Goal: Task Accomplishment & Management: Use online tool/utility

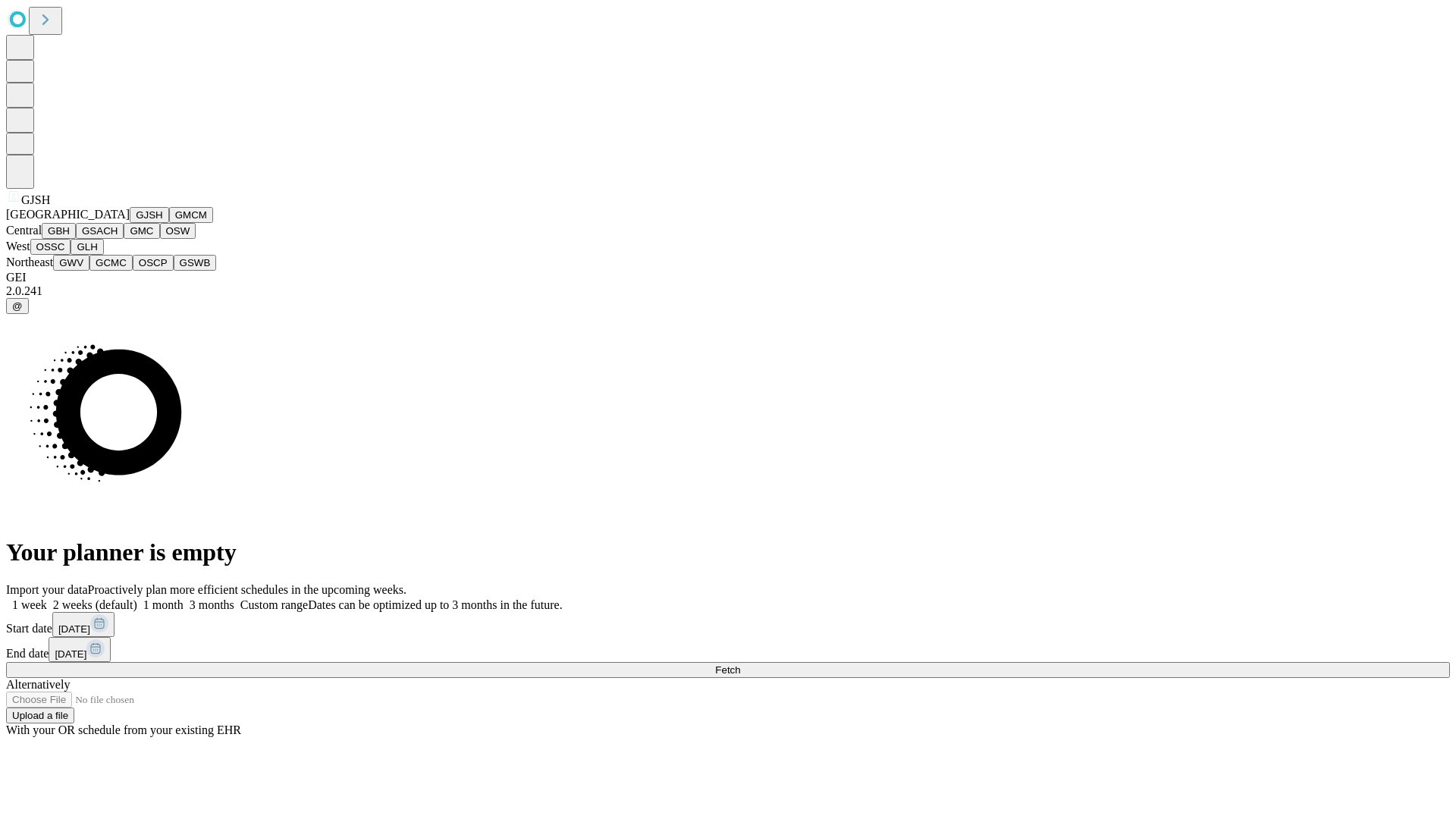
click at [130, 223] on button "GJSH" at bounding box center [150, 215] width 40 height 16
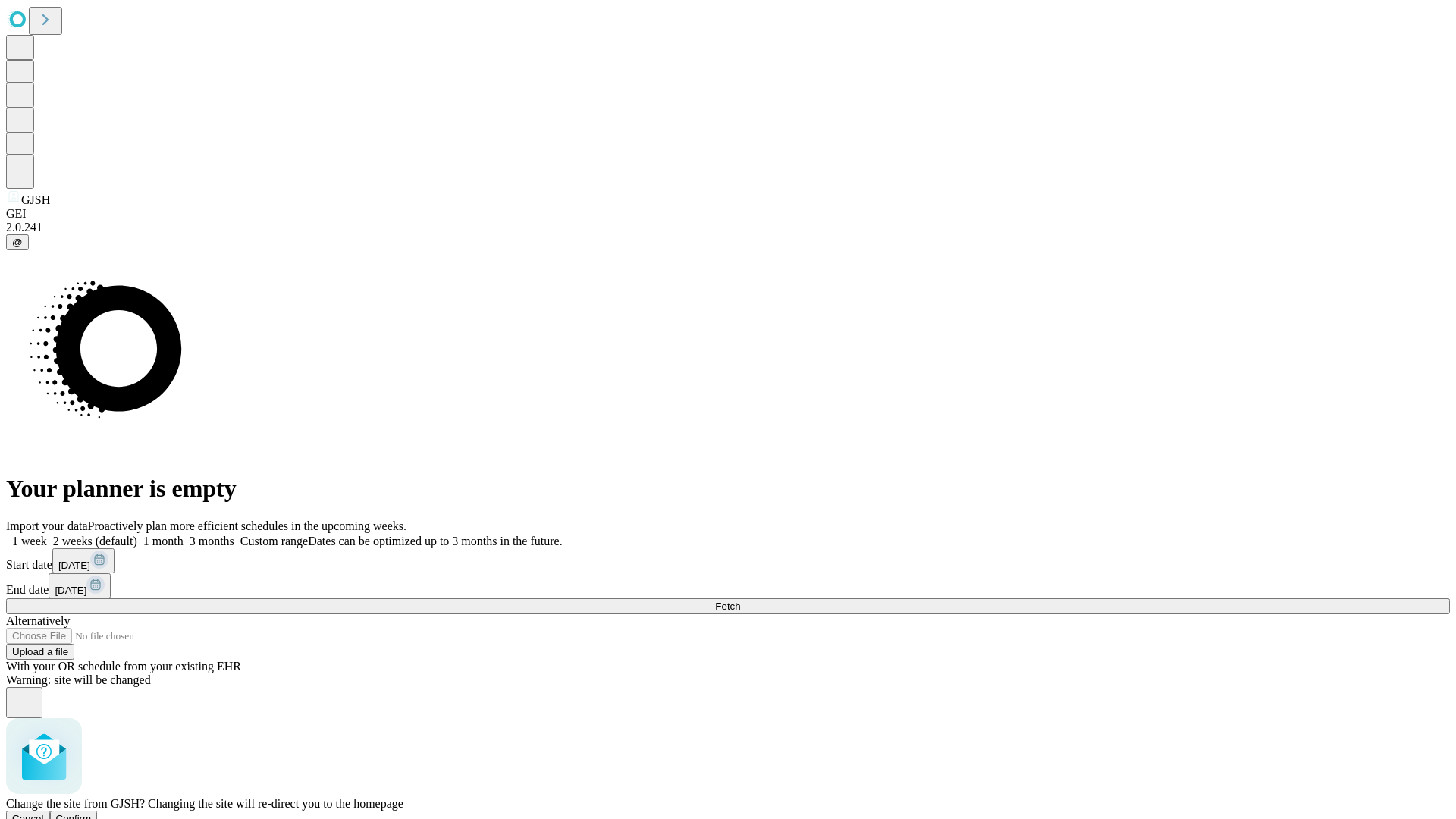
click at [92, 813] on span "Confirm" at bounding box center [74, 819] width 36 height 12
click at [183, 535] on label "1 month" at bounding box center [160, 541] width 46 height 13
click at [740, 601] on span "Fetch" at bounding box center [728, 607] width 25 height 12
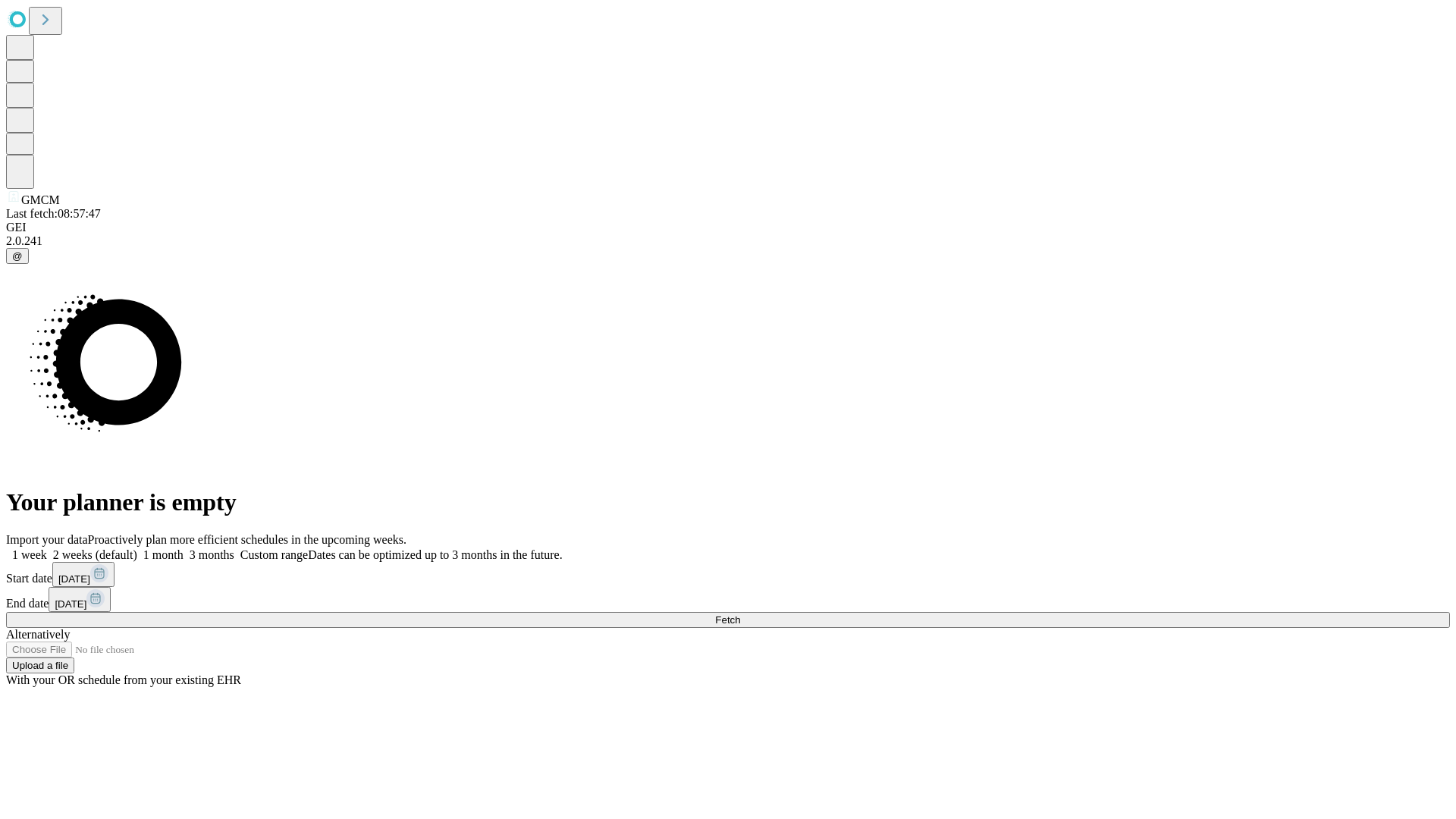
click at [183, 549] on label "1 month" at bounding box center [160, 555] width 46 height 13
click at [740, 615] on span "Fetch" at bounding box center [728, 621] width 25 height 12
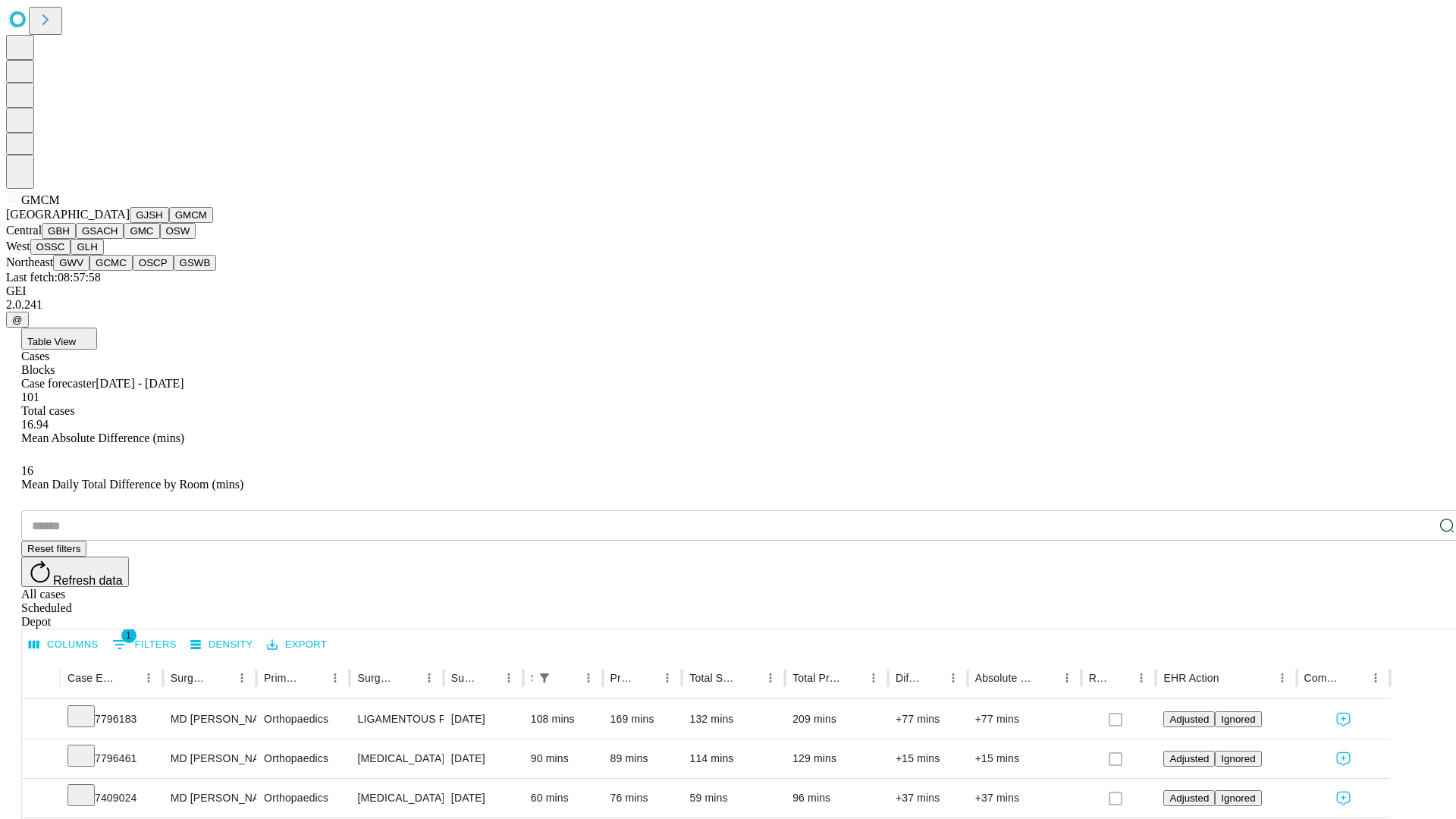
click at [76, 239] on button "GBH" at bounding box center [58, 231] width 34 height 16
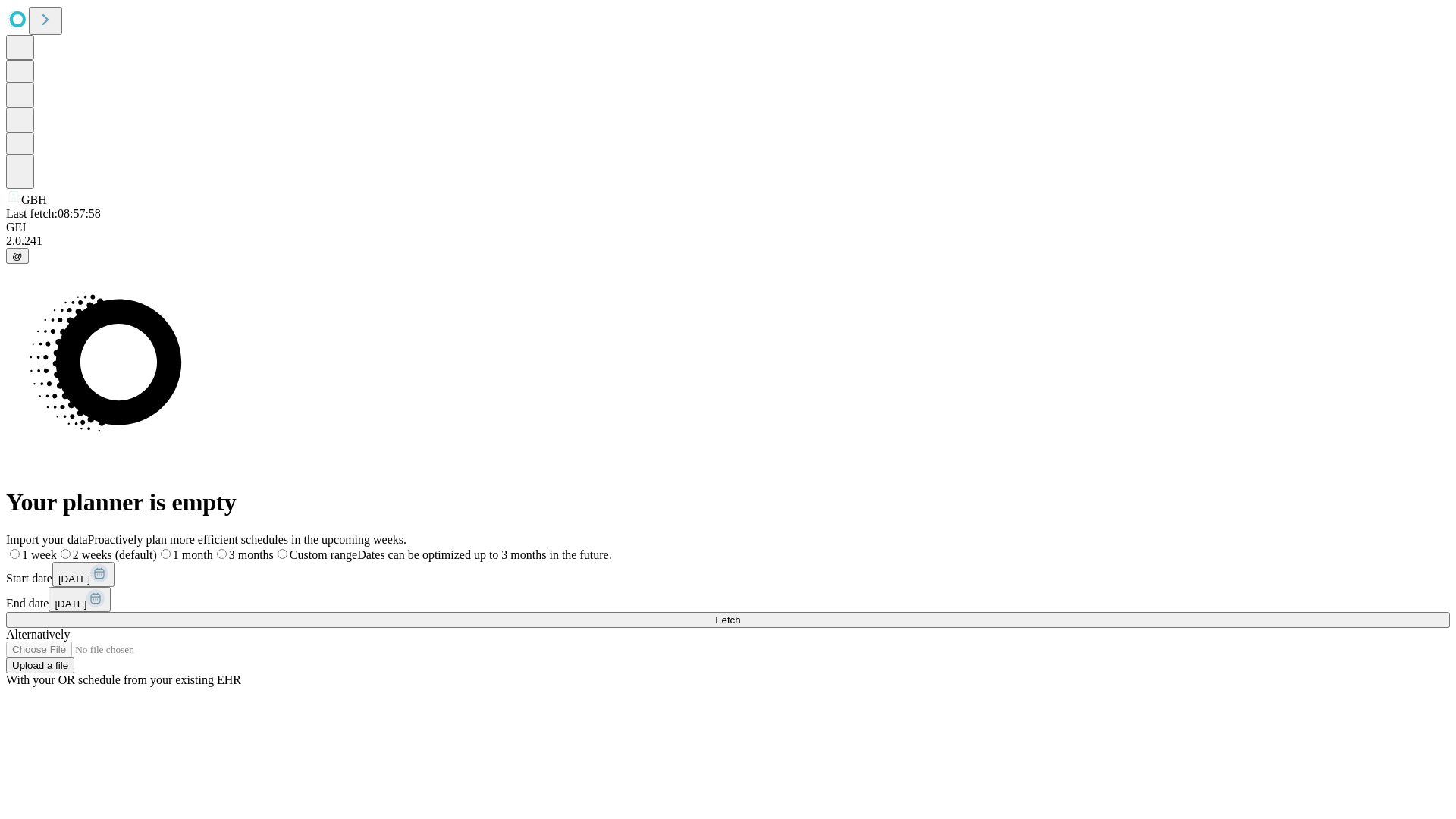
click at [213, 549] on label "1 month" at bounding box center [185, 555] width 56 height 13
click at [740, 615] on span "Fetch" at bounding box center [728, 621] width 25 height 12
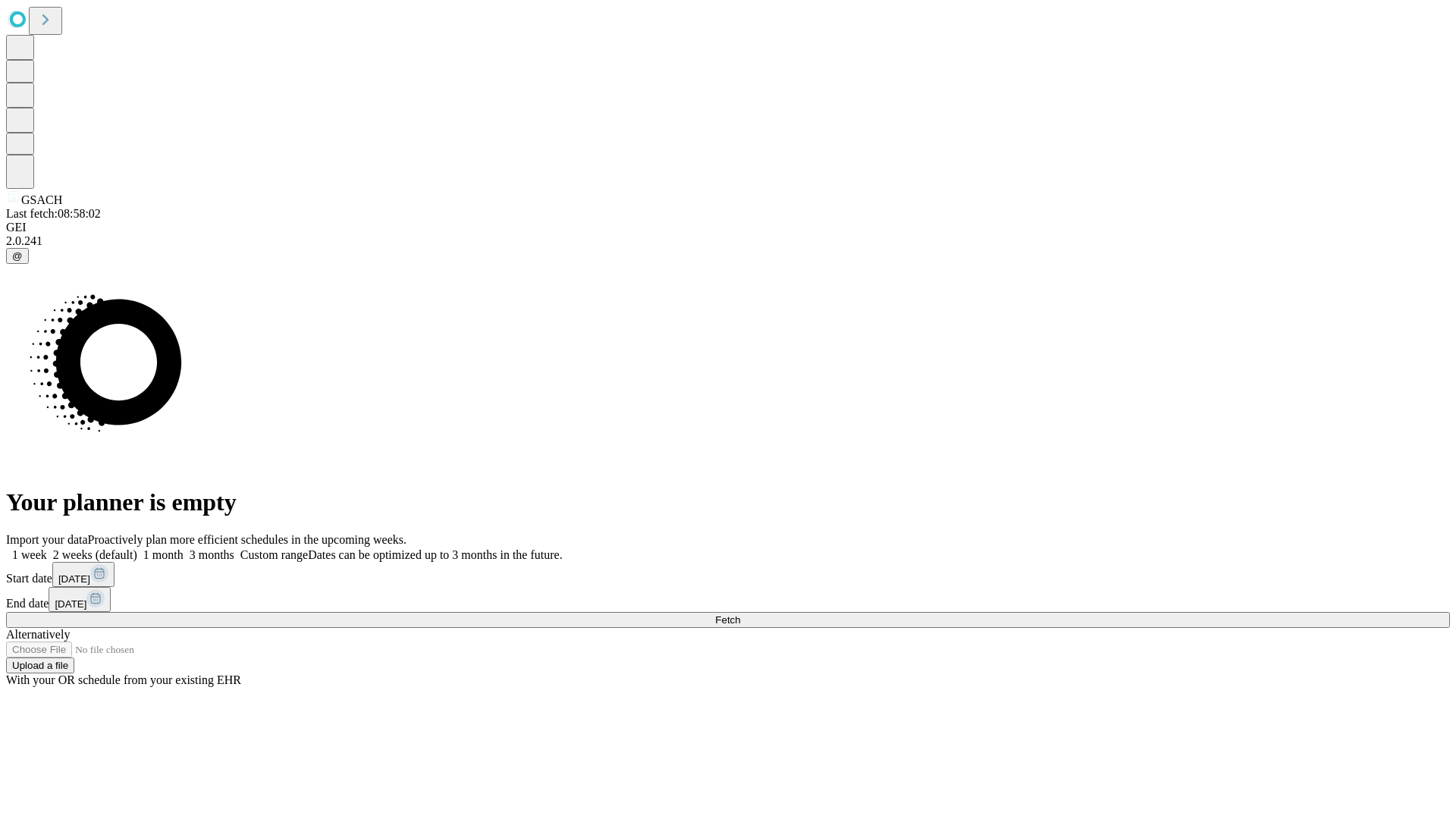
click at [183, 549] on label "1 month" at bounding box center [160, 555] width 46 height 13
click at [740, 615] on span "Fetch" at bounding box center [728, 621] width 25 height 12
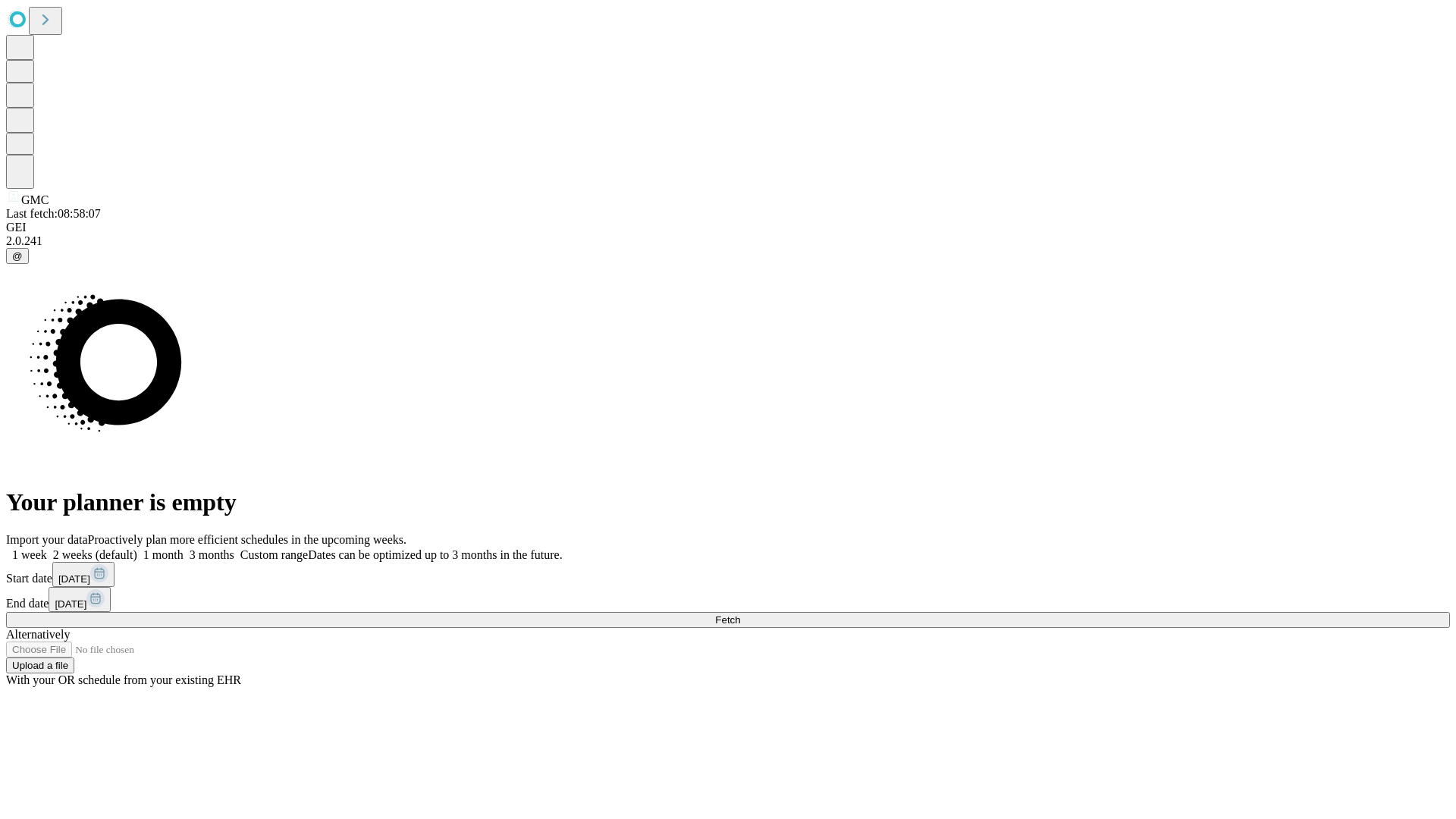
click at [183, 549] on label "1 month" at bounding box center [160, 555] width 46 height 13
click at [740, 615] on span "Fetch" at bounding box center [728, 621] width 25 height 12
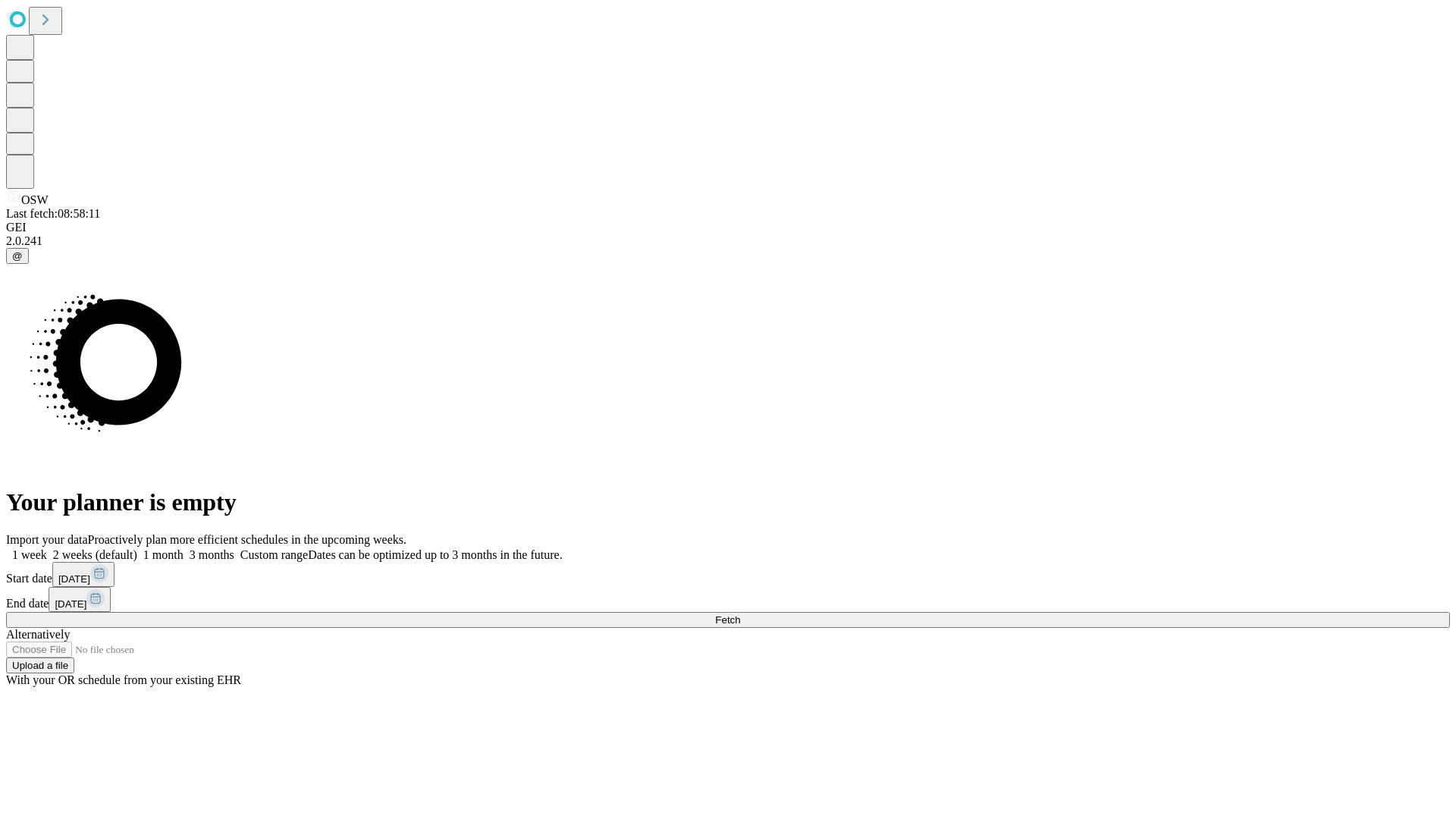
click at [183, 549] on label "1 month" at bounding box center [160, 555] width 46 height 13
click at [740, 615] on span "Fetch" at bounding box center [728, 621] width 25 height 12
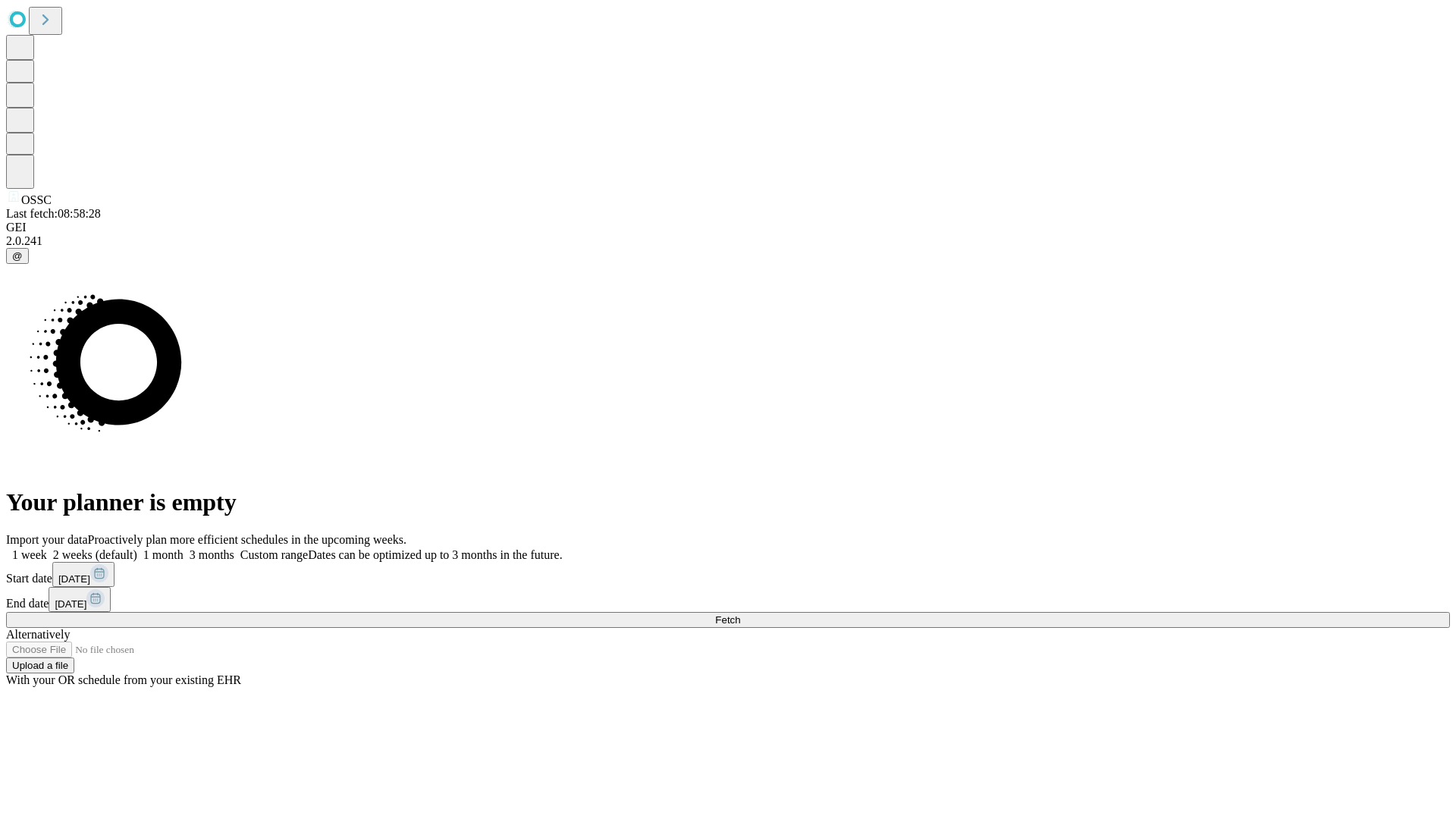
click at [740, 615] on span "Fetch" at bounding box center [728, 621] width 25 height 12
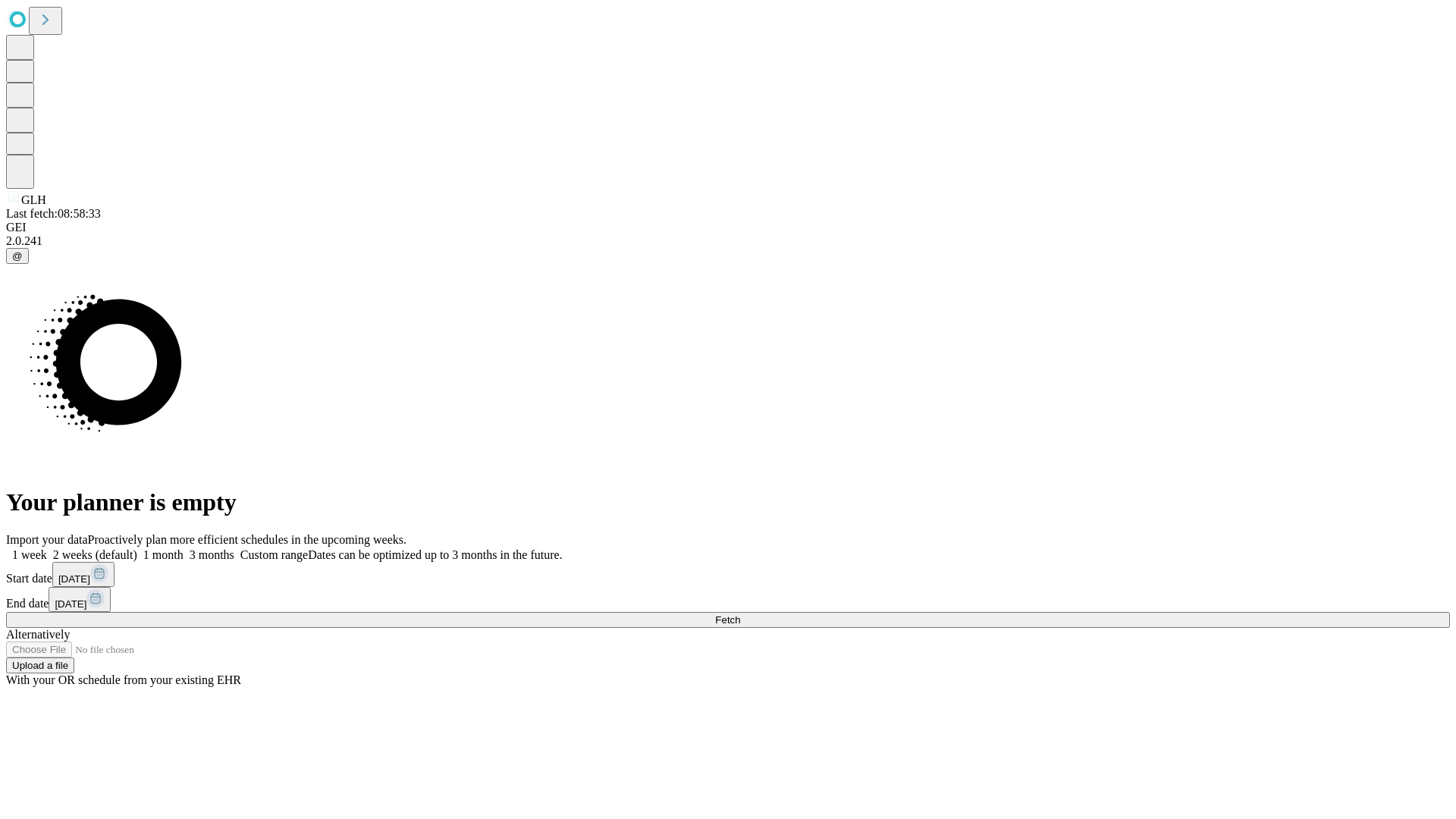
click at [183, 549] on label "1 month" at bounding box center [160, 555] width 46 height 13
click at [740, 615] on span "Fetch" at bounding box center [728, 621] width 25 height 12
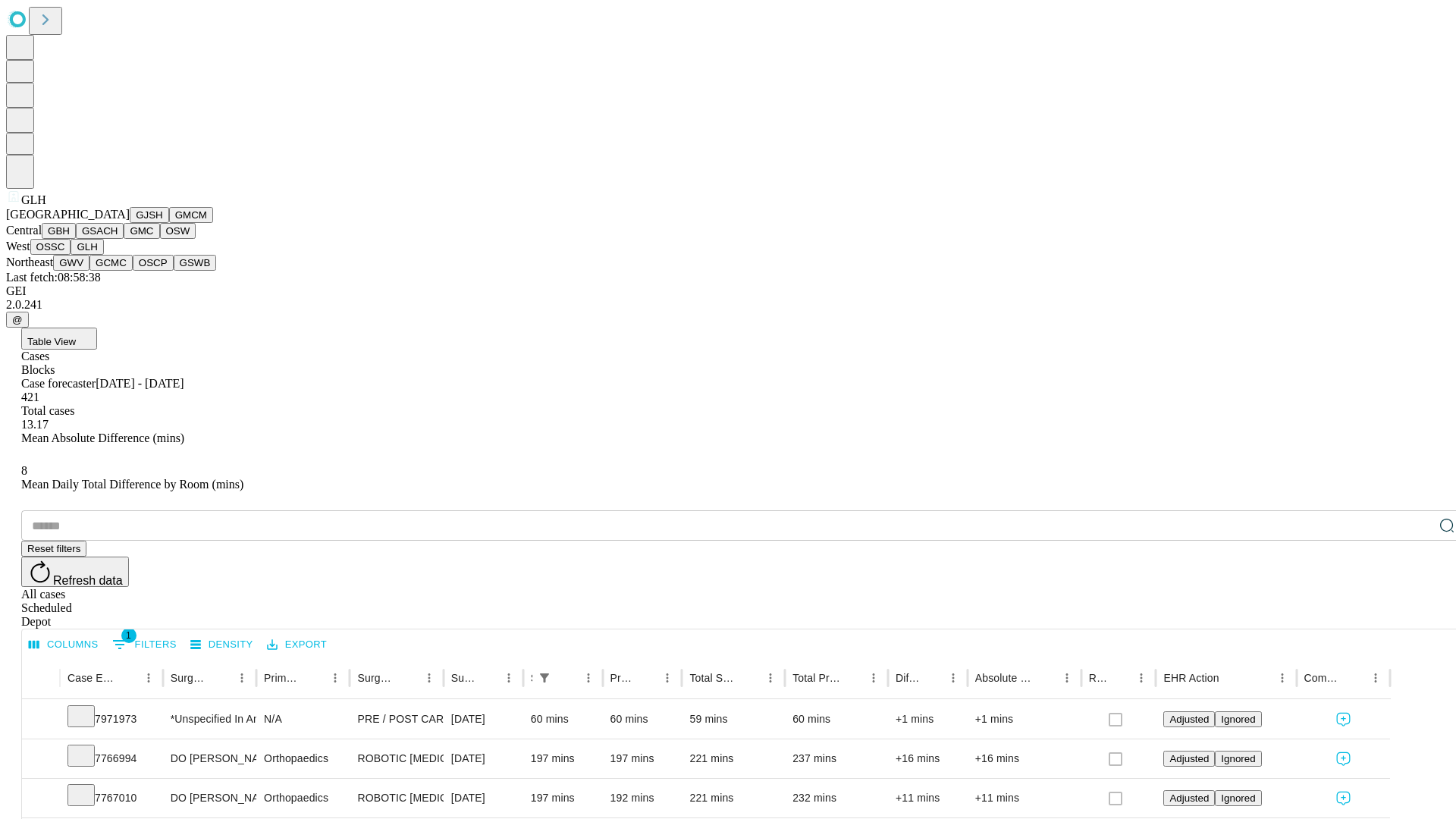
click at [89, 271] on button "GWV" at bounding box center [71, 262] width 36 height 16
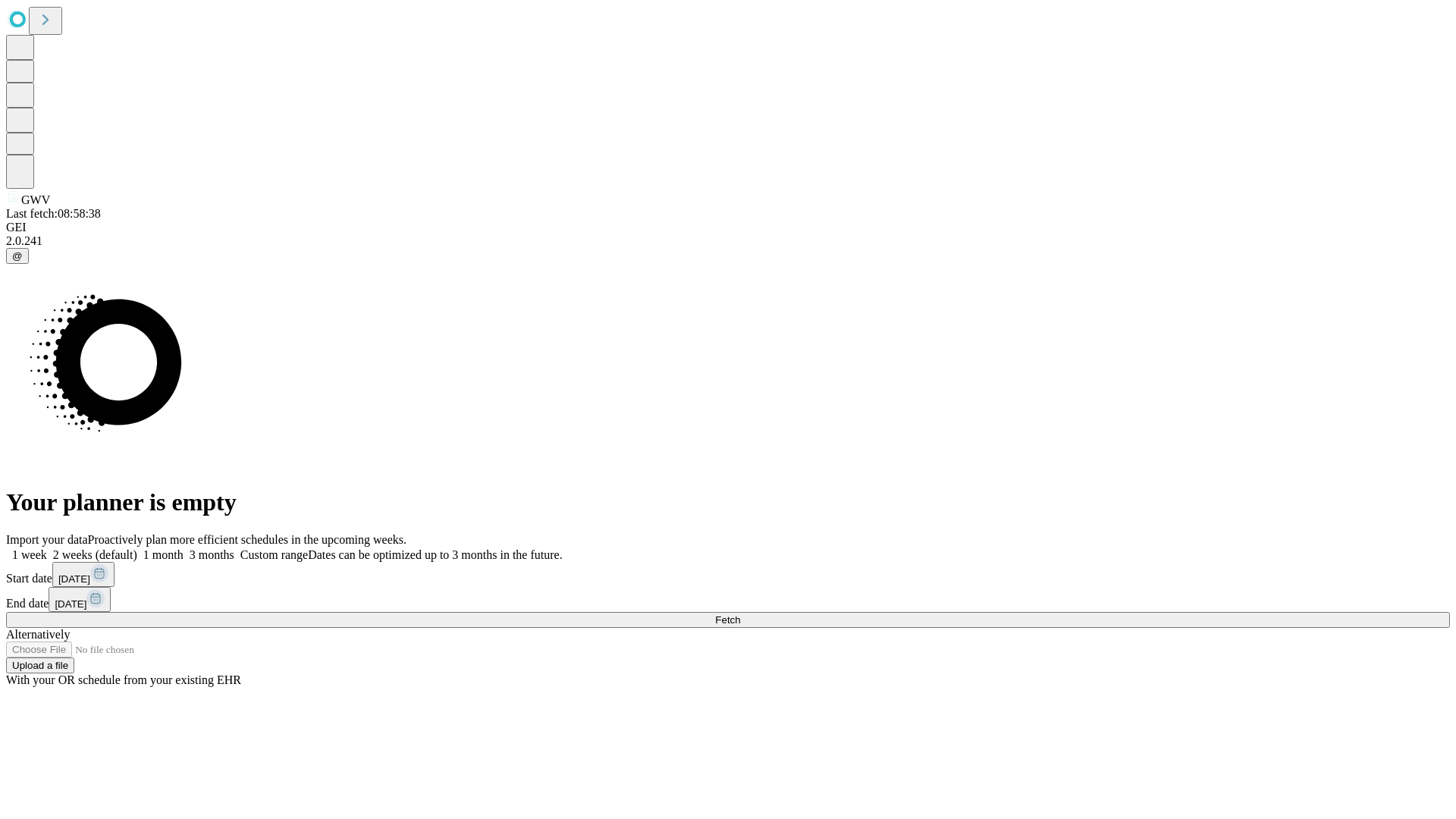
click at [183, 549] on label "1 month" at bounding box center [160, 555] width 46 height 13
click at [740, 615] on span "Fetch" at bounding box center [728, 621] width 25 height 12
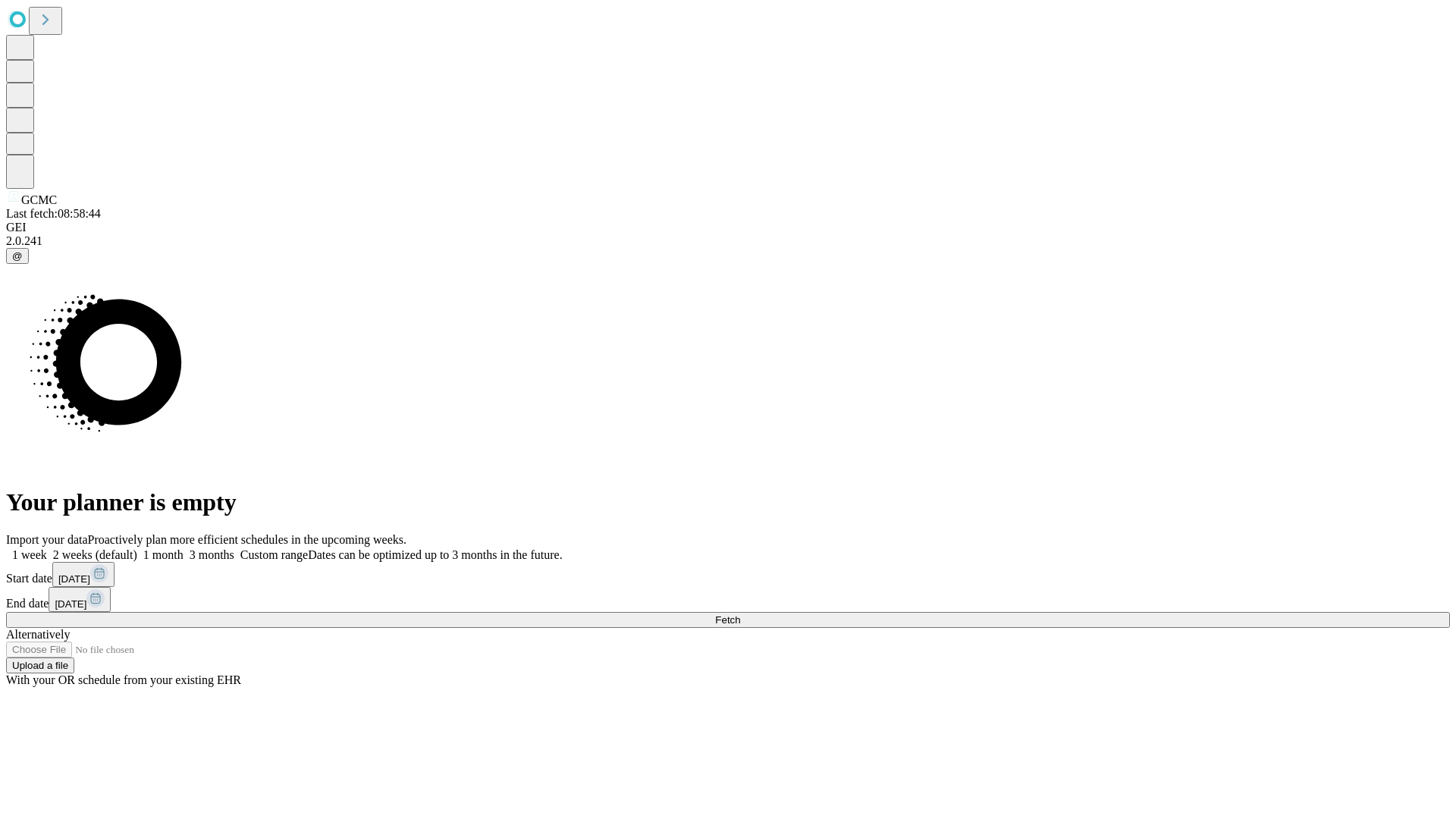
click at [183, 549] on label "1 month" at bounding box center [160, 555] width 46 height 13
click at [740, 615] on span "Fetch" at bounding box center [728, 621] width 25 height 12
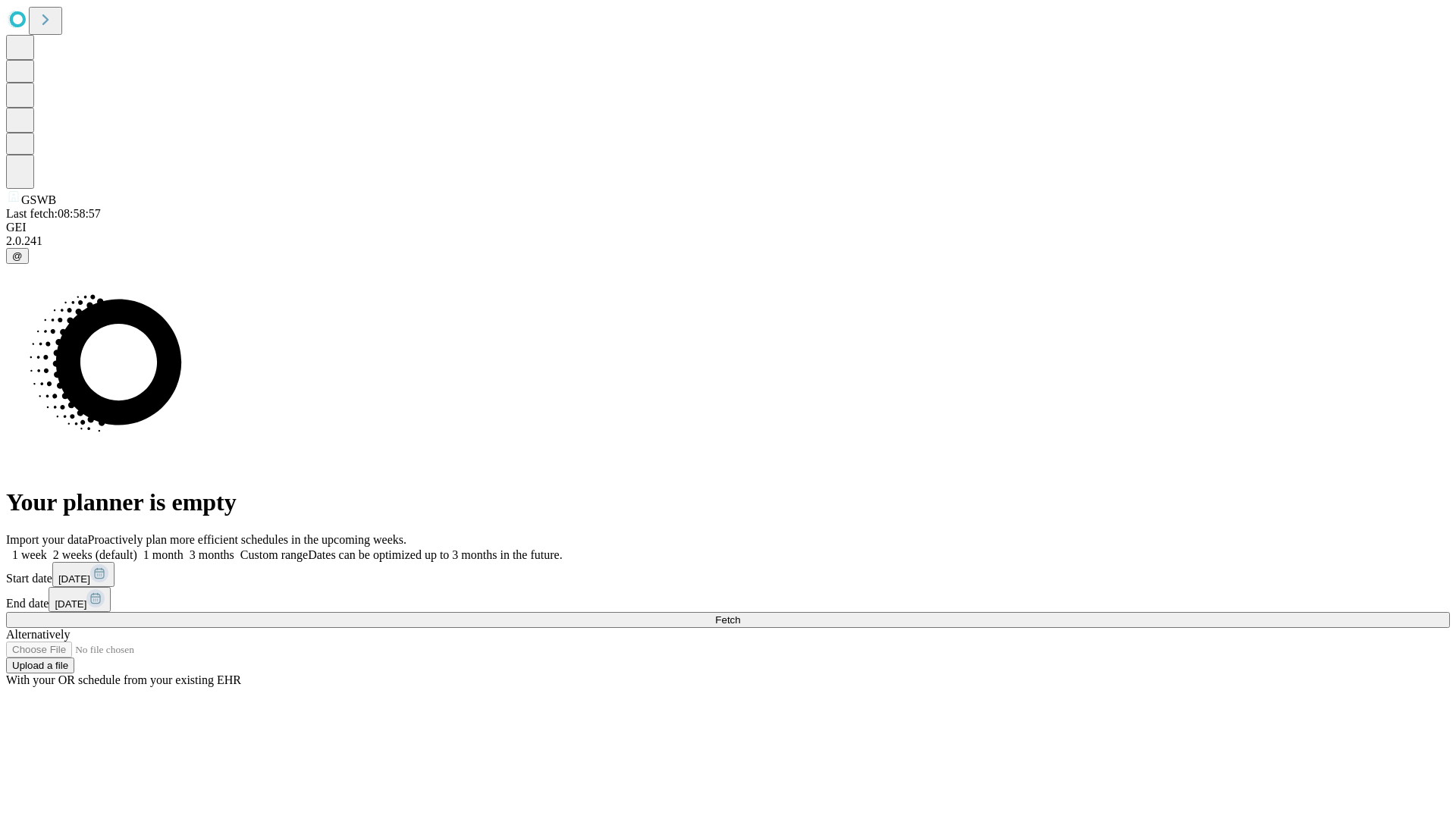
click at [183, 549] on label "1 month" at bounding box center [160, 555] width 46 height 13
click at [740, 615] on span "Fetch" at bounding box center [728, 621] width 25 height 12
